Goal: Contribute content

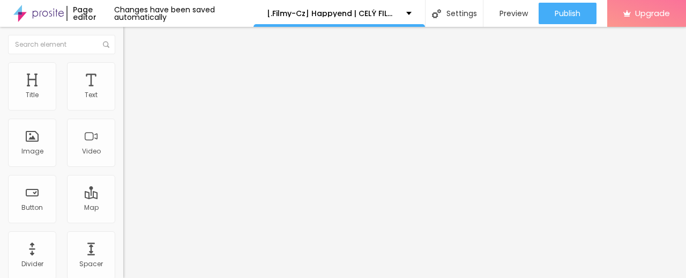
click at [123, 92] on span "Add image" at bounding box center [145, 87] width 44 height 9
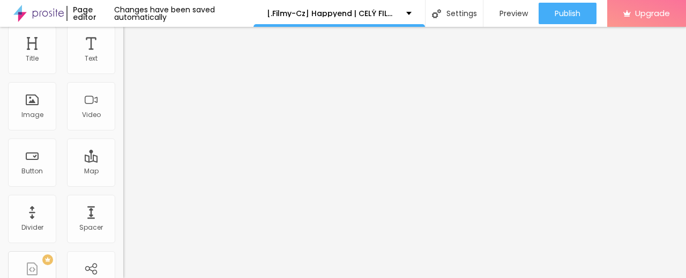
scroll to position [53, 0]
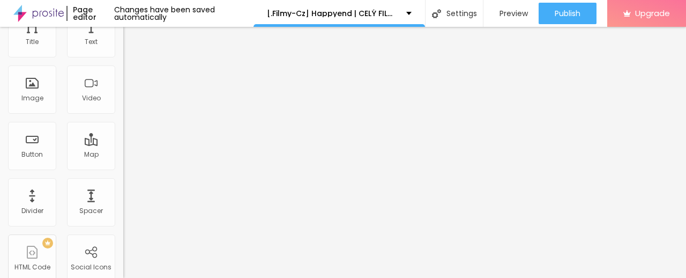
click at [123, 167] on input "https://" at bounding box center [187, 161] width 129 height 11
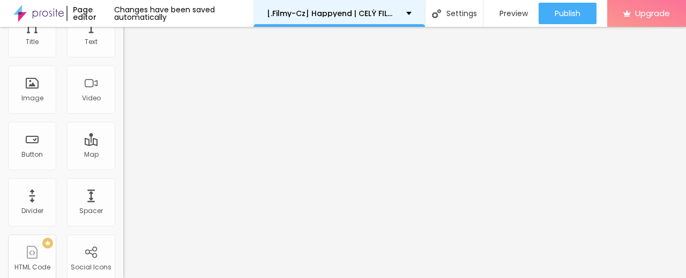
paste input "[DOMAIN_NAME]/sk/movie/730251/Happyend.alboom"
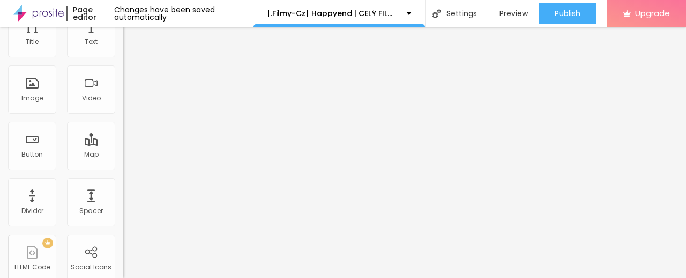
type input "[URL][DOMAIN_NAME]"
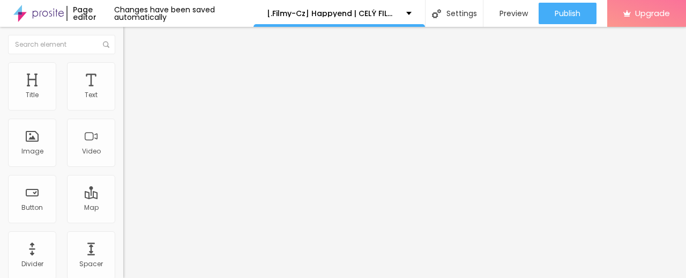
click at [123, 101] on input "Click me" at bounding box center [187, 95] width 129 height 11
paste input "✅ » Sledujte ➤ ► Happyend (2025) — Film Onlin"
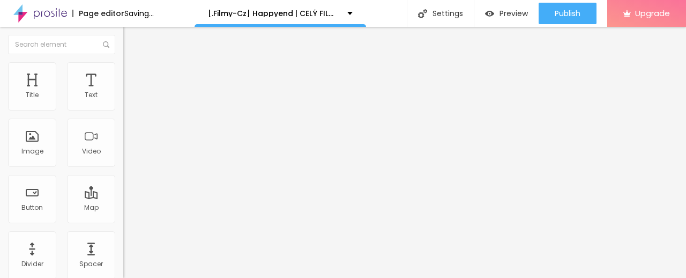
type input "✅ » Sledujte ➤ ► Happyend (2025) — Film Online"
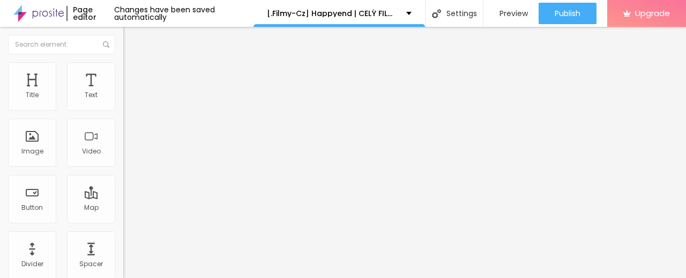
scroll to position [0, 0]
drag, startPoint x: 63, startPoint y: 220, endPoint x: 66, endPoint y: 225, distance: 6.0
click at [123, 220] on input "https://" at bounding box center [187, 215] width 129 height 11
paste input "[DOMAIN_NAME]/sk/movie/730251/Happyend.alboom"
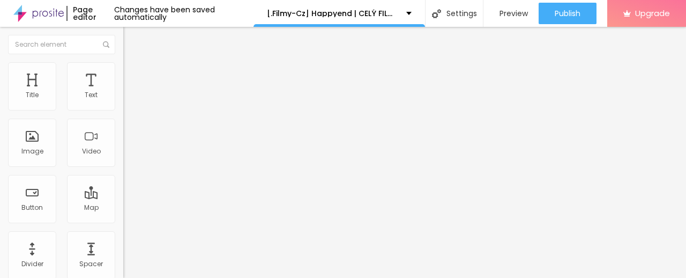
type input "[URL][DOMAIN_NAME]"
click at [123, 128] on img at bounding box center [127, 125] width 8 height 8
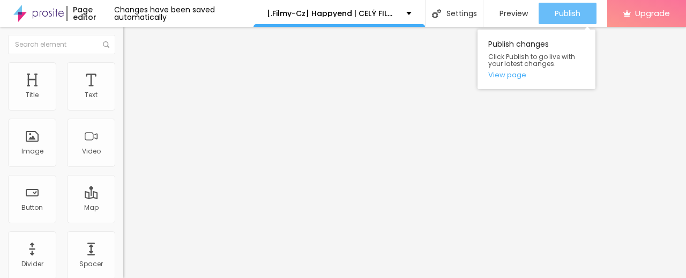
click at [555, 11] on span "Publish" at bounding box center [568, 13] width 26 height 9
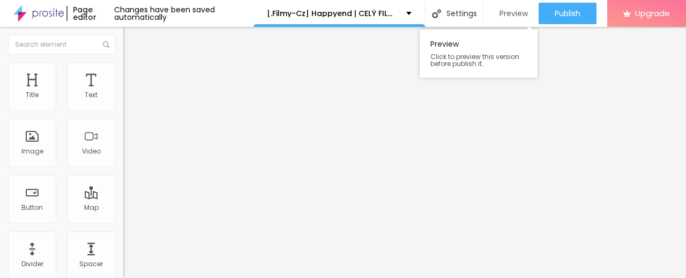
click at [505, 9] on span "Preview" at bounding box center [513, 13] width 28 height 9
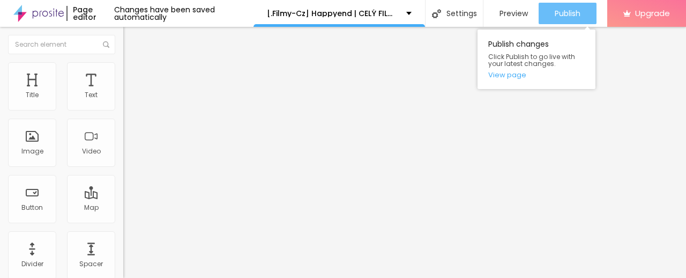
click at [562, 10] on span "Publish" at bounding box center [568, 13] width 26 height 9
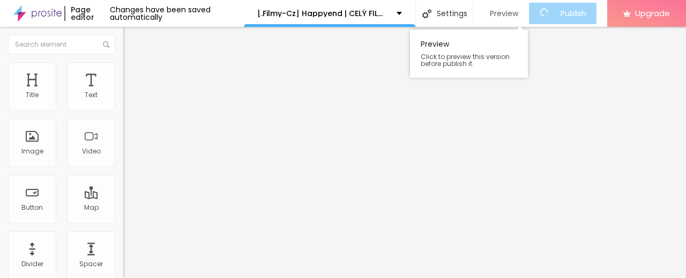
click at [511, 9] on span "Preview" at bounding box center [504, 13] width 28 height 9
